Goal: Information Seeking & Learning: Learn about a topic

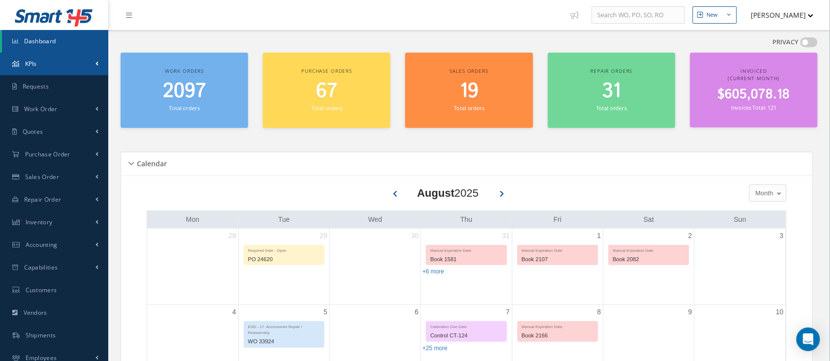
click at [27, 65] on span "KPIs" at bounding box center [31, 64] width 12 height 8
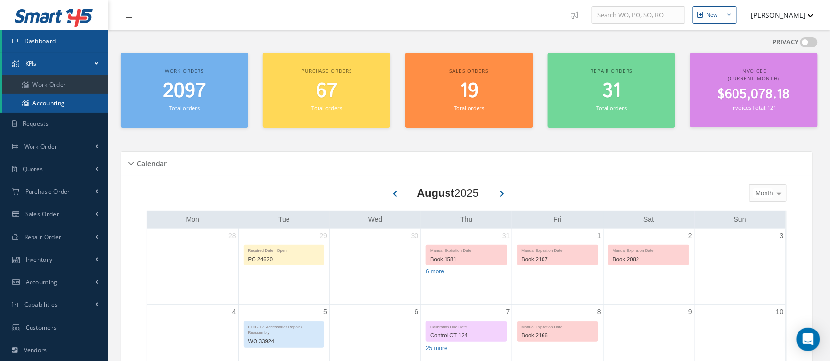
click at [43, 100] on link "Accounting" at bounding box center [55, 103] width 106 height 19
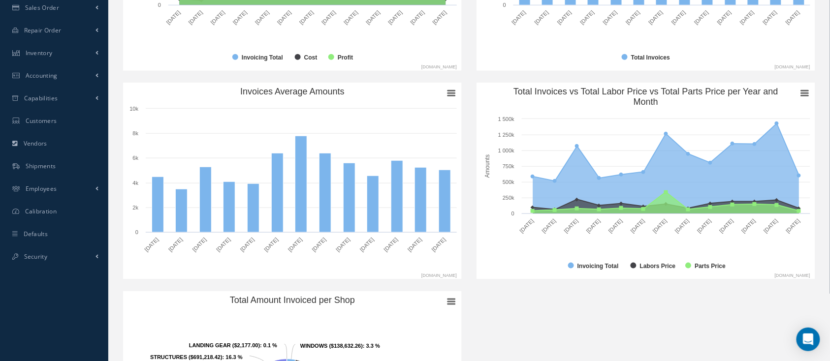
scroll to position [29, 0]
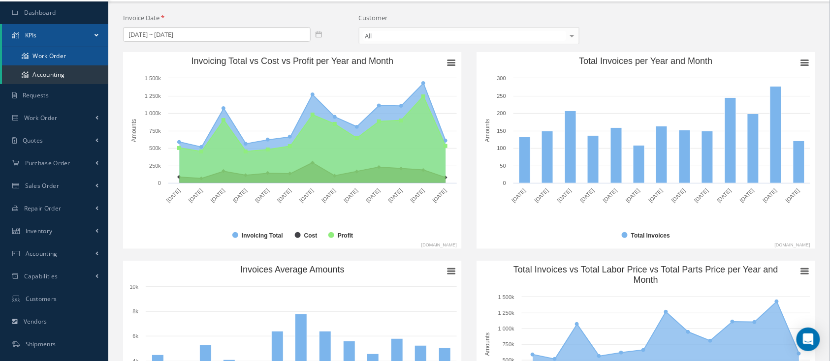
click at [56, 53] on link "Work Order" at bounding box center [55, 56] width 106 height 19
click at [52, 57] on link "Work Order" at bounding box center [55, 56] width 106 height 19
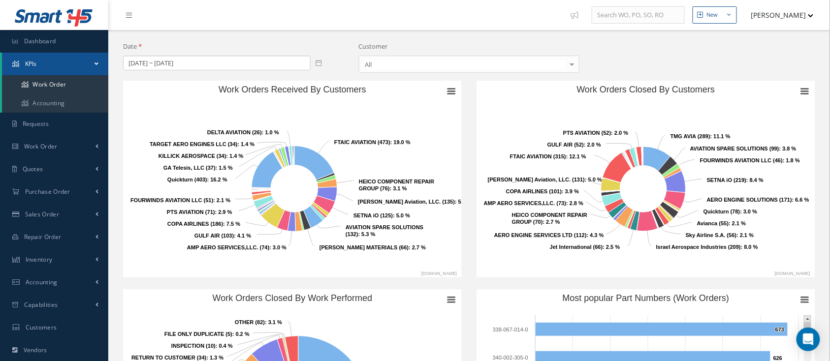
click at [318, 65] on icon at bounding box center [319, 63] width 6 height 6
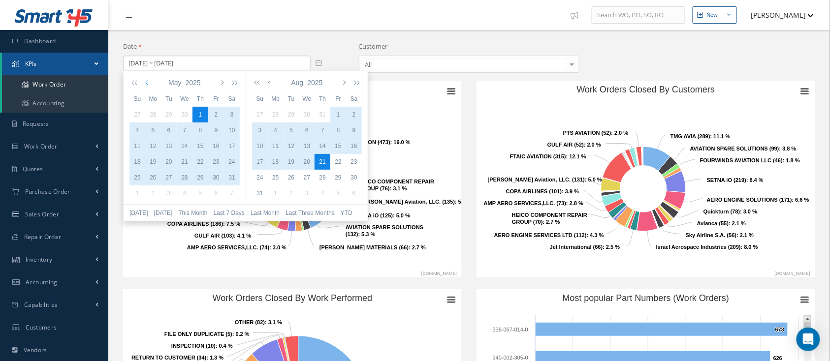
click at [145, 81] on icon "button" at bounding box center [147, 83] width 5 height 8
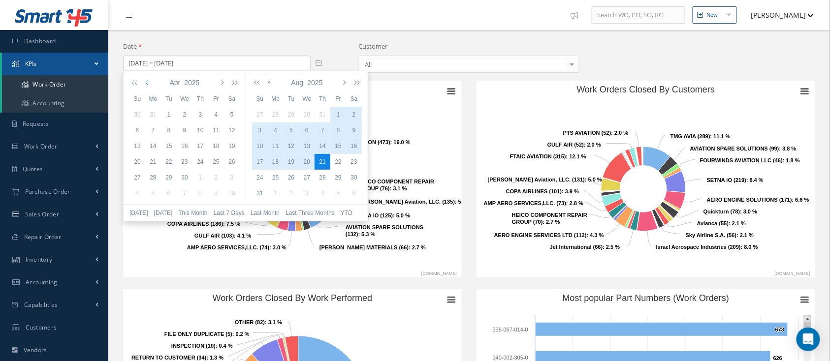
click at [145, 81] on icon "button" at bounding box center [147, 83] width 5 height 8
click at [182, 112] on div "1" at bounding box center [185, 114] width 16 height 9
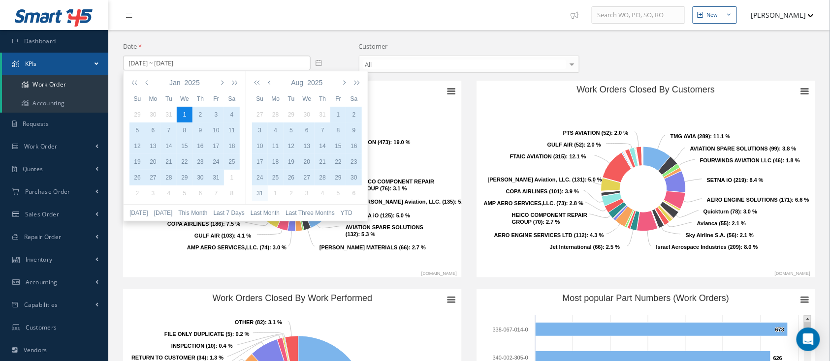
click at [262, 191] on div "31" at bounding box center [260, 193] width 16 height 9
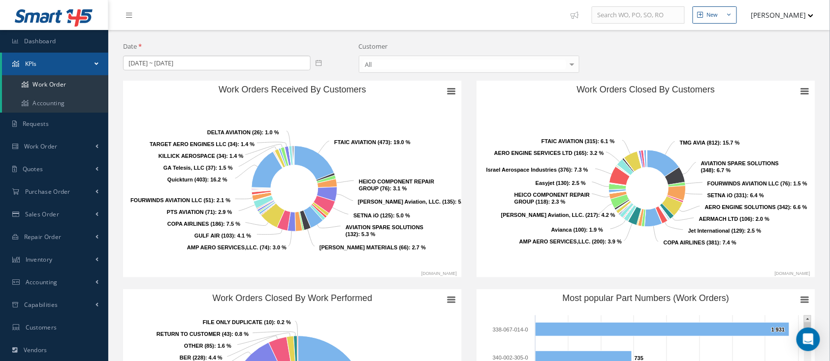
click at [319, 65] on icon at bounding box center [319, 63] width 6 height 6
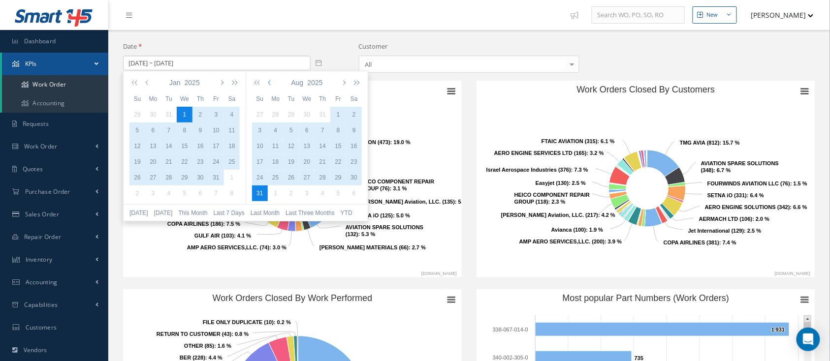
click at [272, 83] on icon "button" at bounding box center [270, 83] width 5 height 8
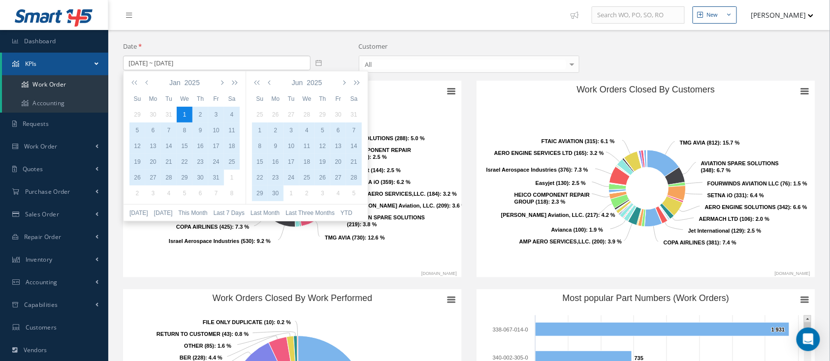
click at [277, 194] on div "30" at bounding box center [276, 193] width 16 height 9
click at [187, 111] on div "1" at bounding box center [185, 114] width 16 height 9
type input "01/01/2025 ~ 06/30/2025"
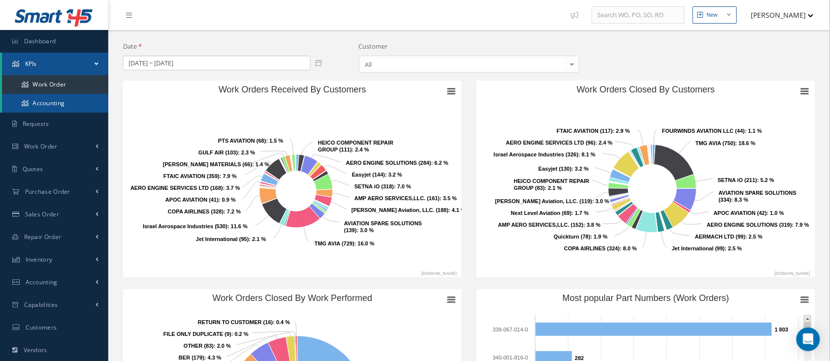
click at [59, 106] on link "Accounting" at bounding box center [55, 103] width 106 height 19
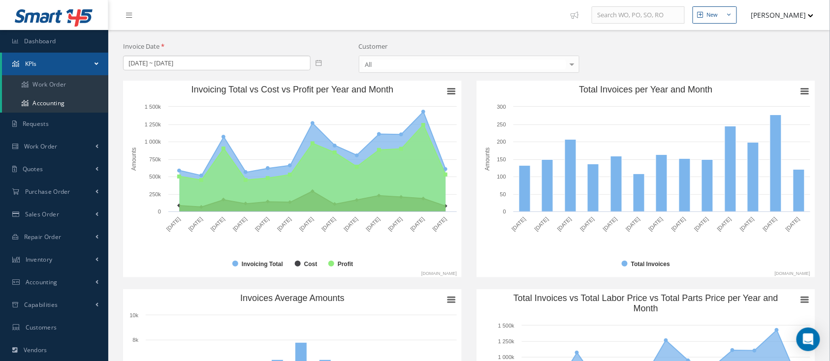
click at [573, 65] on div at bounding box center [572, 64] width 14 height 16
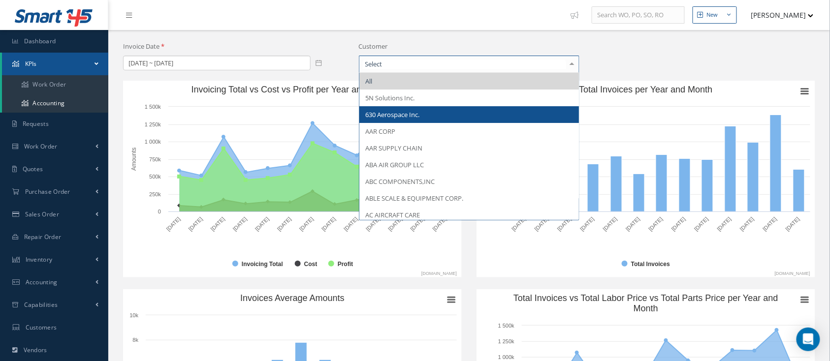
click at [432, 114] on span "630 Aerospace Inc." at bounding box center [469, 114] width 220 height 17
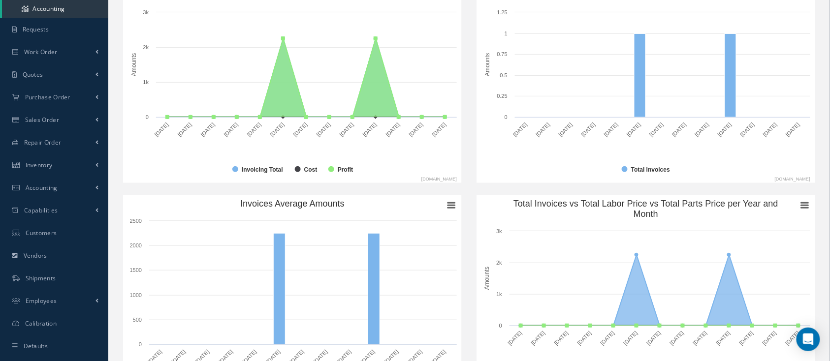
scroll to position [29, 0]
